Goal: Information Seeking & Learning: Learn about a topic

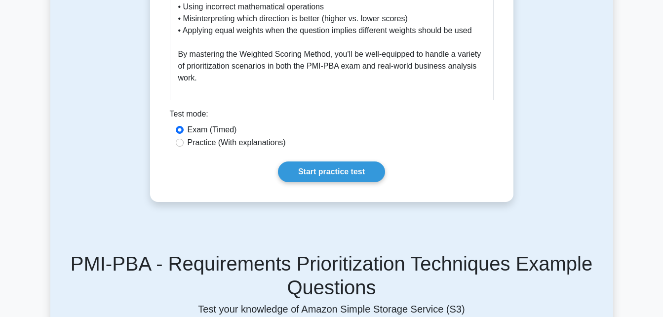
scroll to position [1628, 0]
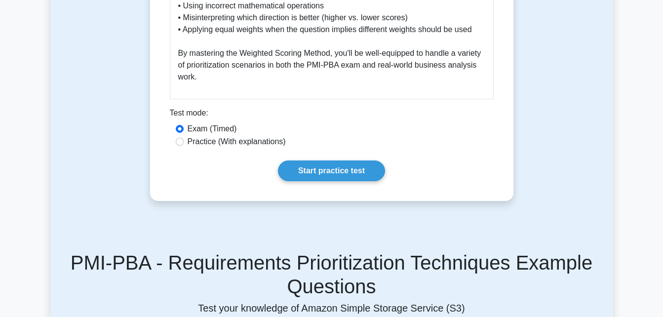
click at [230, 136] on label "Practice (With explanations)" at bounding box center [236, 142] width 98 height 12
click at [184, 138] on input "Practice (With explanations)" at bounding box center [180, 142] width 8 height 8
radio input "true"
click at [224, 123] on label "Exam (Timed)" at bounding box center [211, 129] width 49 height 12
click at [184, 125] on input "Exam (Timed)" at bounding box center [180, 129] width 8 height 8
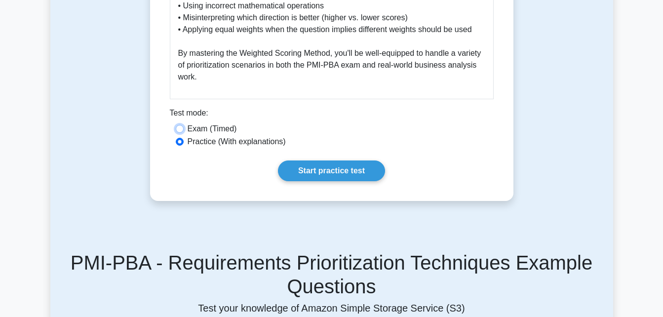
radio input "true"
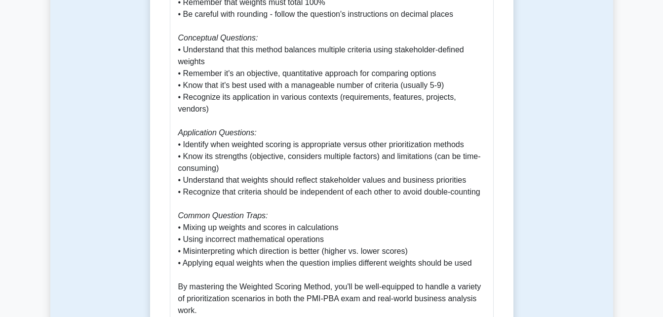
scroll to position [1529, 0]
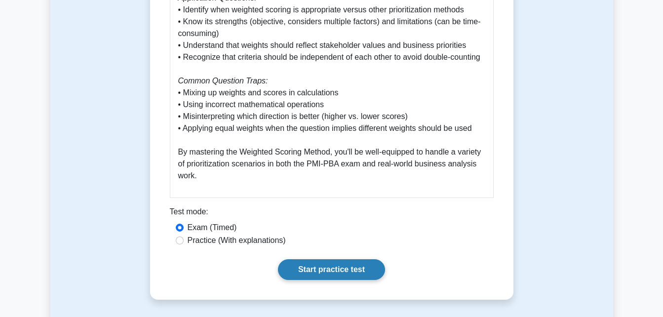
click at [304, 260] on link "Start practice test" at bounding box center [331, 269] width 107 height 21
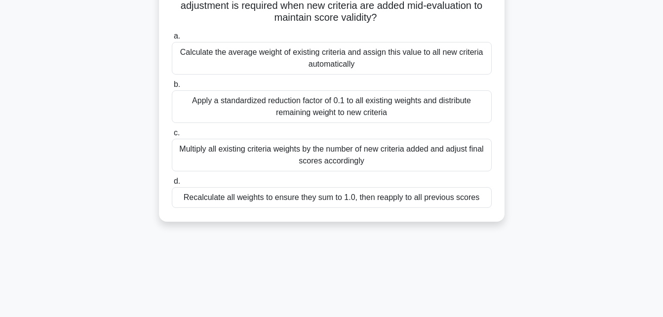
scroll to position [99, 0]
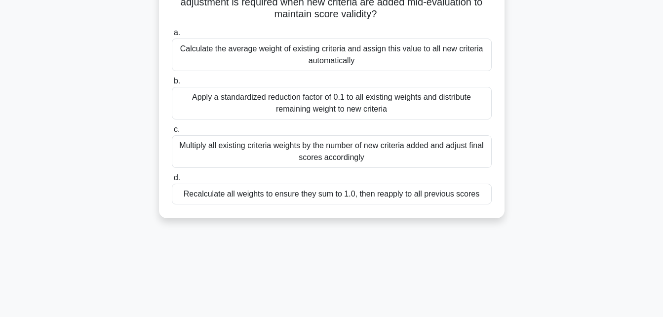
click at [298, 194] on div "Recalculate all weights to ensure they sum to 1.0, then reapply to all previous…" at bounding box center [332, 194] width 320 height 21
click at [172, 181] on input "d. Recalculate all weights to ensure they sum to 1.0, then reapply to all previ…" at bounding box center [172, 178] width 0 height 6
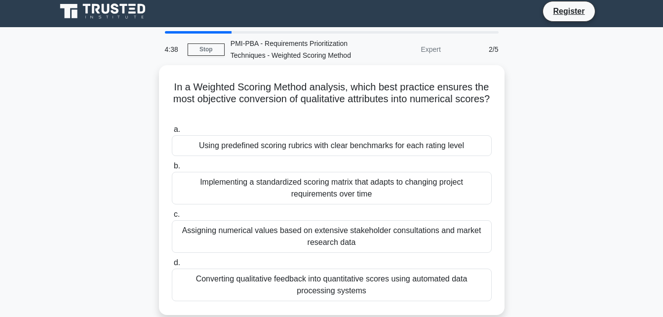
scroll to position [0, 0]
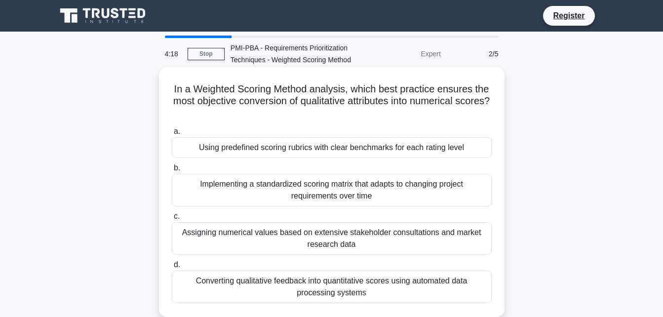
click at [328, 289] on div "Converting qualitative feedback into quantitative scores using automated data p…" at bounding box center [332, 286] width 320 height 33
click at [172, 268] on input "d. Converting qualitative feedback into quantitative scores using automated dat…" at bounding box center [172, 264] width 0 height 6
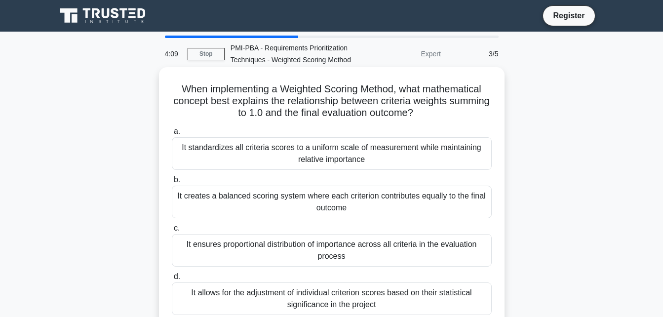
click at [289, 212] on div "It creates a balanced scoring system where each criterion contributes equally t…" at bounding box center [332, 202] width 320 height 33
click at [172, 183] on input "b. It creates a balanced scoring system where each criterion contributes equall…" at bounding box center [172, 180] width 0 height 6
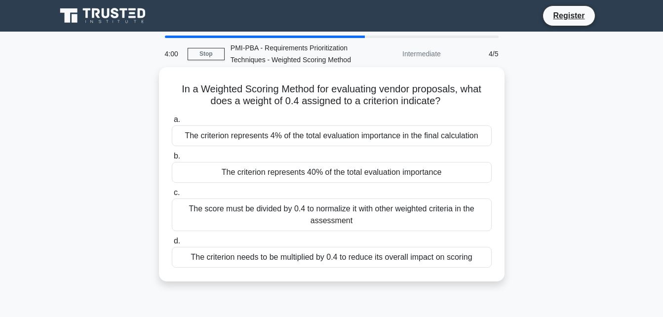
click at [327, 172] on div "The criterion represents 40% of the total evaluation importance" at bounding box center [332, 172] width 320 height 21
click at [172, 159] on input "b. The criterion represents 40% of the total evaluation importance" at bounding box center [172, 156] width 0 height 6
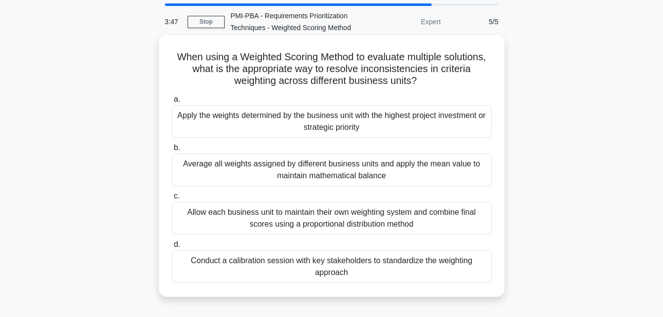
scroll to position [49, 0]
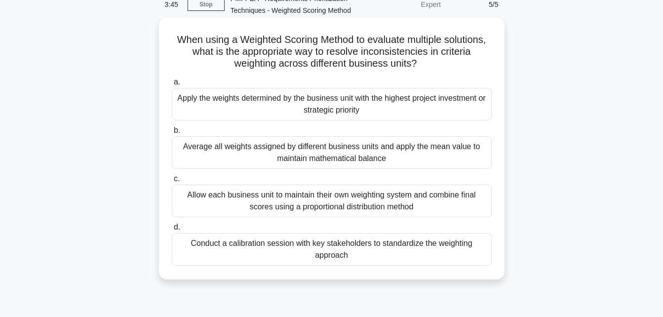
click at [302, 160] on div "Average all weights assigned by different business units and apply the mean val…" at bounding box center [332, 152] width 320 height 33
click at [172, 134] on input "b. Average all weights assigned by different business units and apply the mean …" at bounding box center [172, 130] width 0 height 6
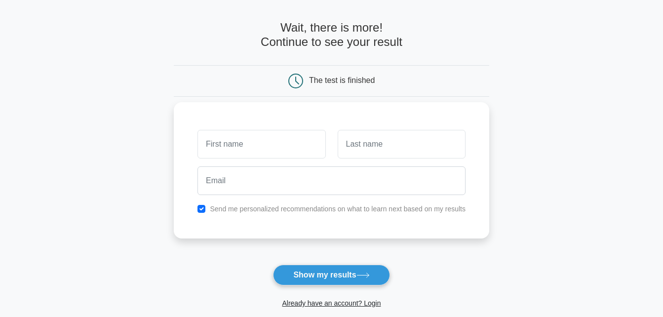
scroll to position [49, 0]
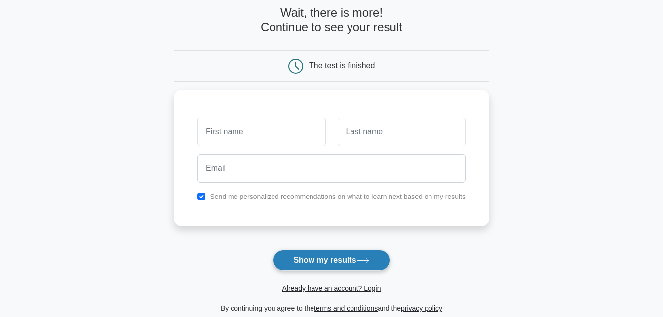
click at [338, 269] on button "Show my results" at bounding box center [331, 260] width 116 height 21
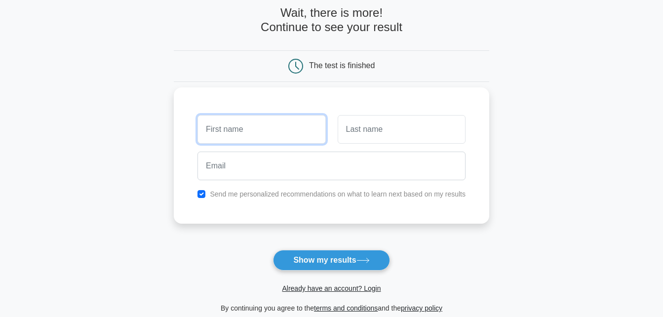
click at [305, 140] on input "text" at bounding box center [261, 129] width 128 height 29
type input "krishna"
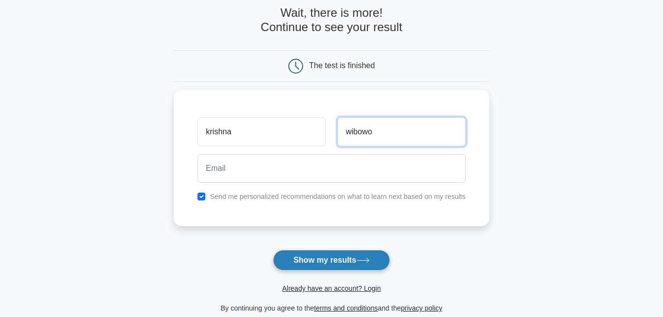
type input "wibowo"
click at [327, 270] on button "Show my results" at bounding box center [331, 260] width 116 height 21
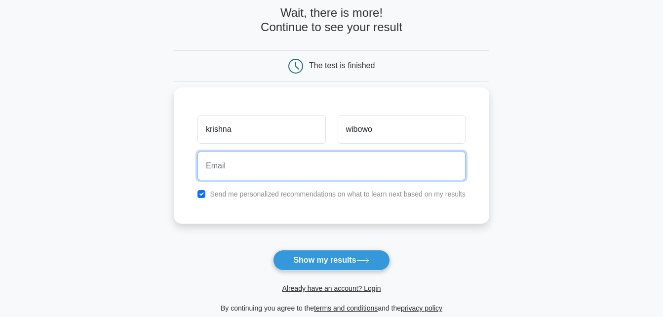
click at [313, 169] on input "email" at bounding box center [331, 165] width 268 height 29
type input "[EMAIL_ADDRESS][DOMAIN_NAME]"
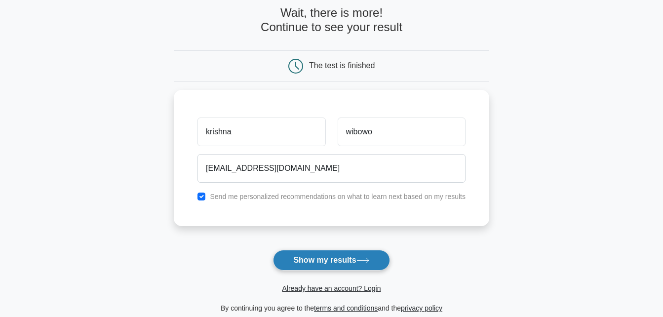
click at [329, 265] on button "Show my results" at bounding box center [331, 260] width 116 height 21
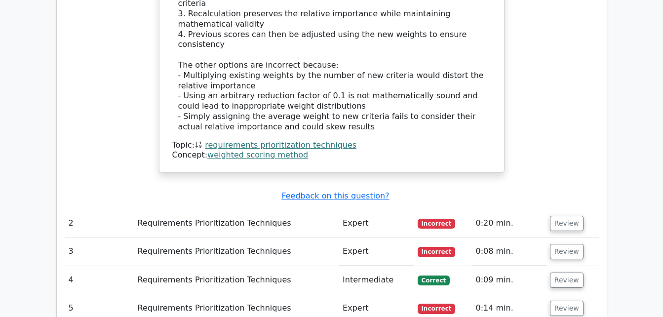
scroll to position [1135, 0]
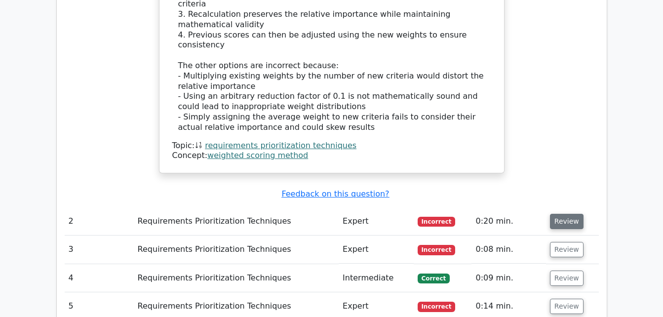
click at [563, 214] on button "Review" at bounding box center [567, 221] width 34 height 15
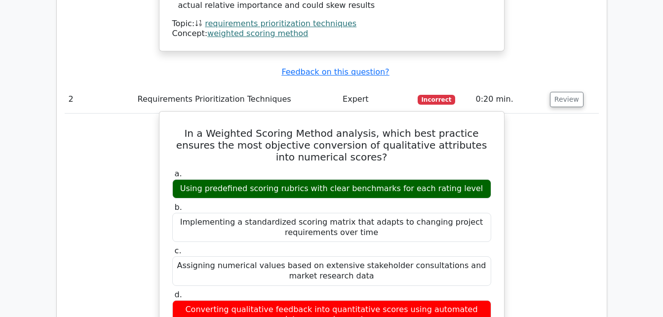
scroll to position [1283, 0]
